Goal: Check status

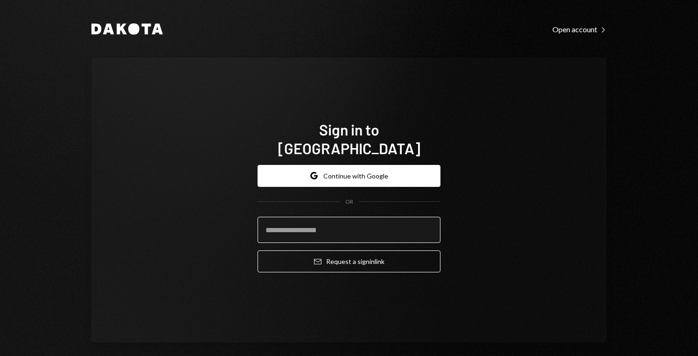
click at [378, 220] on input "email" at bounding box center [349, 229] width 183 height 26
type input "**********"
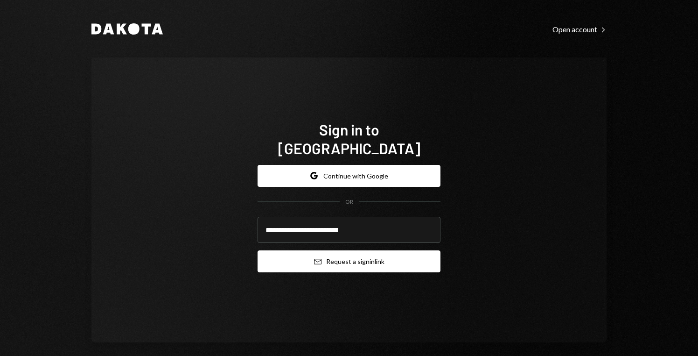
click at [364, 251] on button "Email Request a sign in link" at bounding box center [349, 261] width 183 height 22
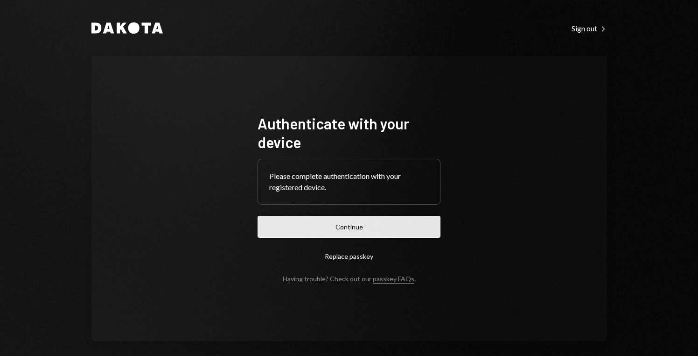
click at [353, 223] on button "Continue" at bounding box center [349, 227] width 183 height 22
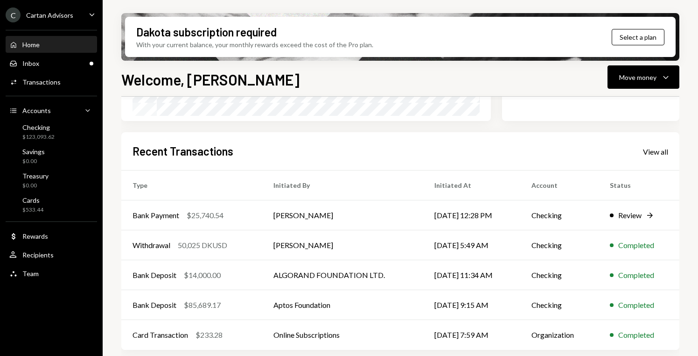
scroll to position [207, 0]
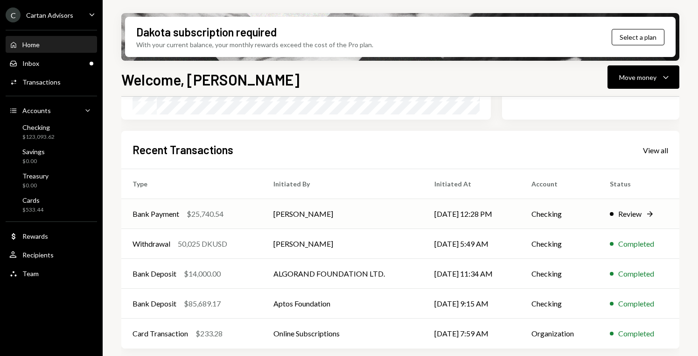
click at [560, 212] on td "Checking" at bounding box center [559, 214] width 78 height 30
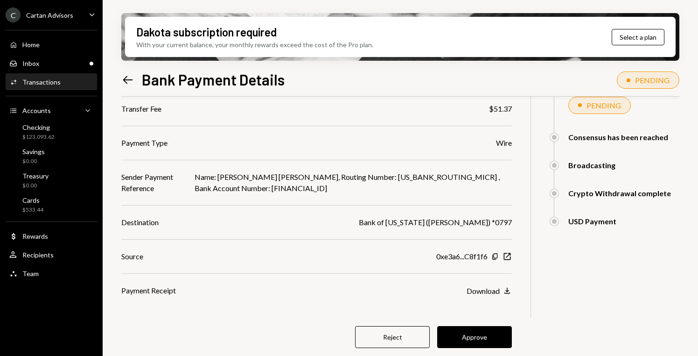
scroll to position [133, 0]
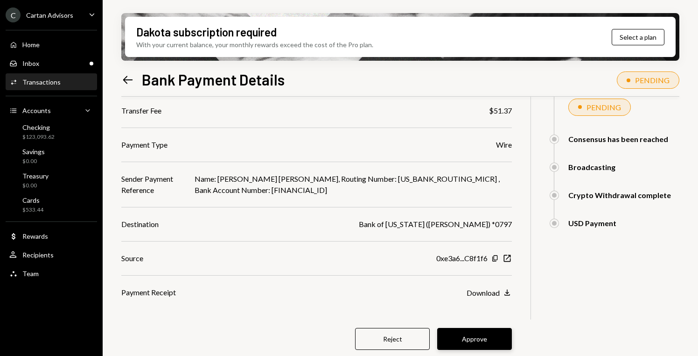
click at [450, 338] on button "Approve" at bounding box center [474, 339] width 75 height 22
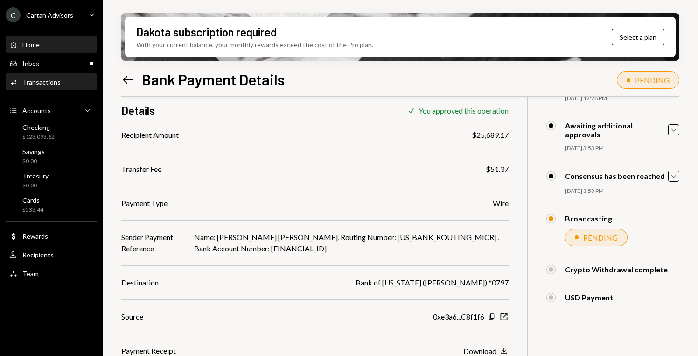
click at [59, 47] on div "Home Home" at bounding box center [51, 45] width 84 height 8
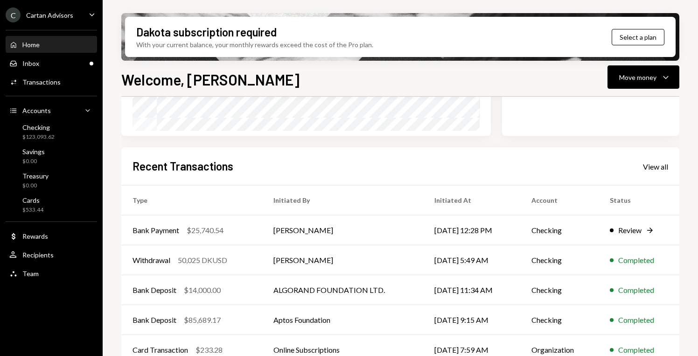
scroll to position [207, 0]
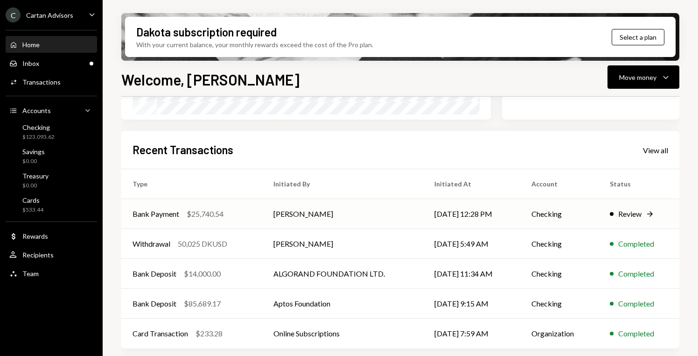
click at [641, 211] on div "Review" at bounding box center [629, 213] width 23 height 11
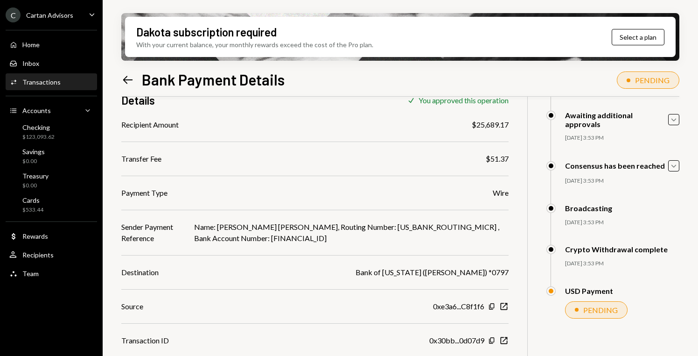
scroll to position [87, 0]
